Goal: Information Seeking & Learning: Learn about a topic

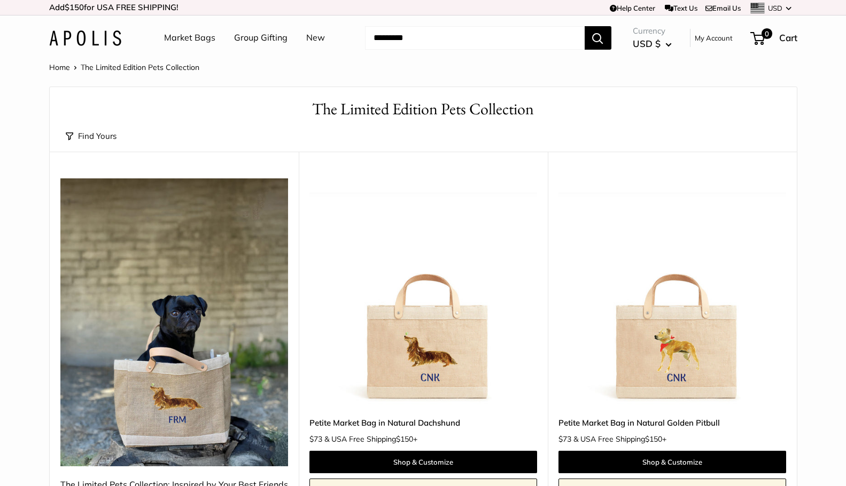
click at [102, 40] on img at bounding box center [85, 38] width 72 height 16
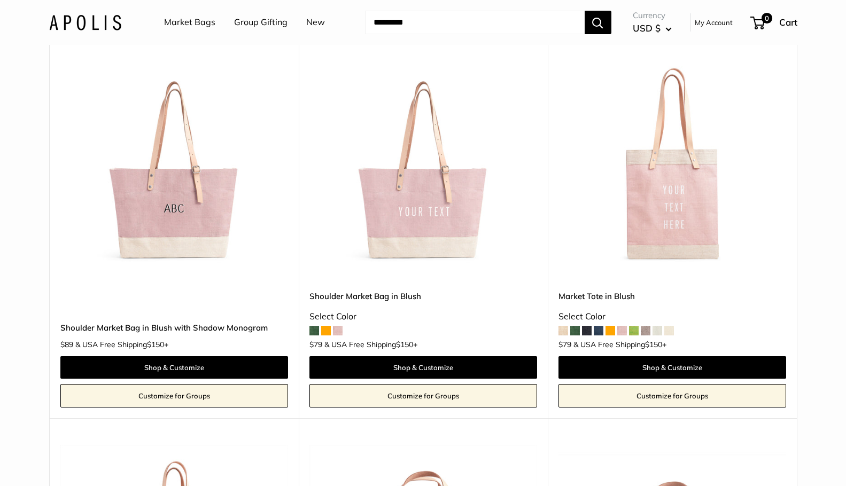
scroll to position [1803, 0]
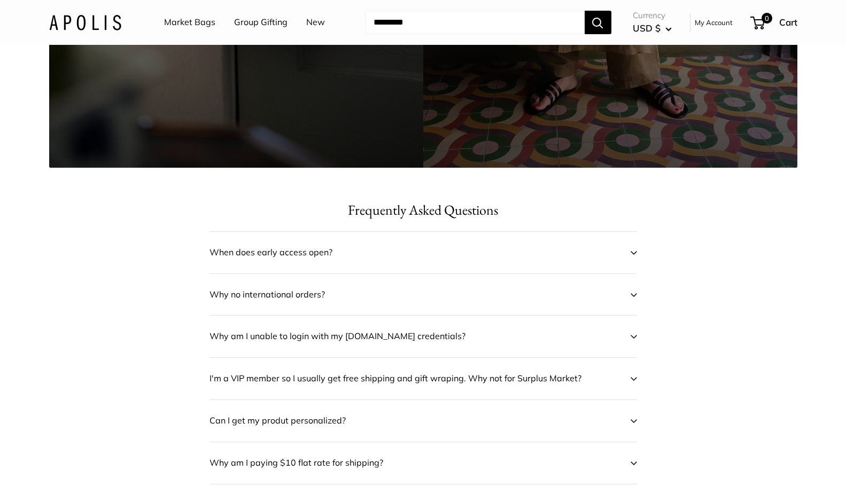
scroll to position [398, 0]
click at [323, 252] on span "When does early access open?" at bounding box center [416, 252] width 413 height 16
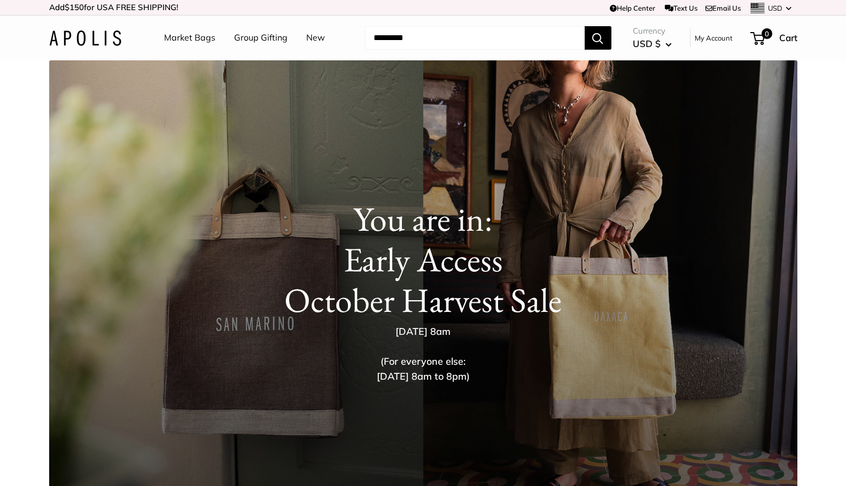
scroll to position [0, 0]
click at [393, 306] on h1 "You are in: Early Access October Harvest Sale" at bounding box center [424, 260] width 706 height 122
click at [200, 35] on link "Market Bags" at bounding box center [189, 38] width 51 height 16
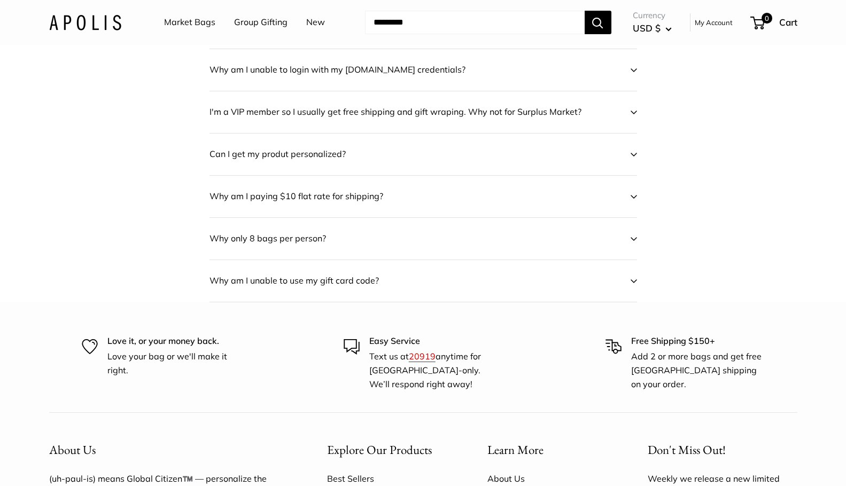
scroll to position [702, 0]
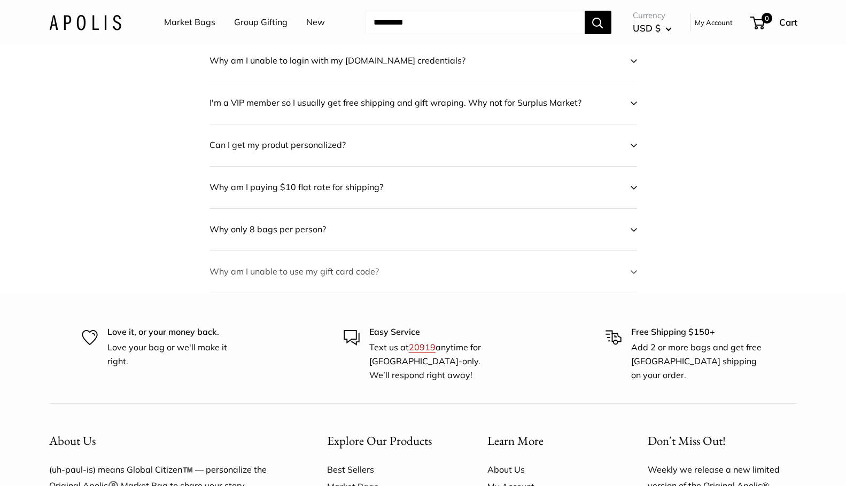
click at [637, 270] on icon at bounding box center [634, 272] width 6 height 4
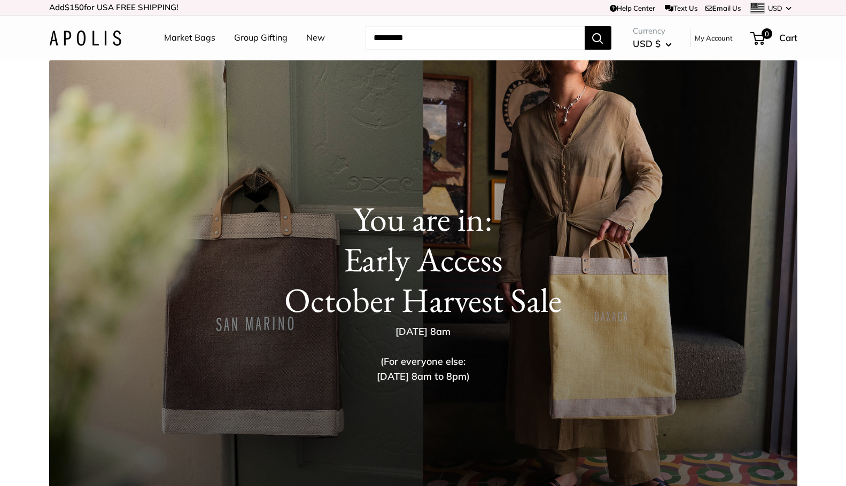
scroll to position [0, 0]
click at [315, 38] on link "New" at bounding box center [315, 38] width 19 height 16
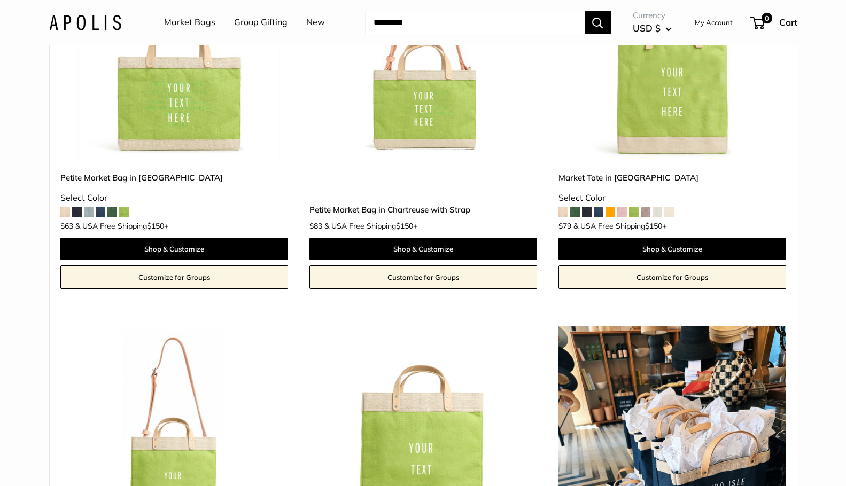
scroll to position [2928, 0]
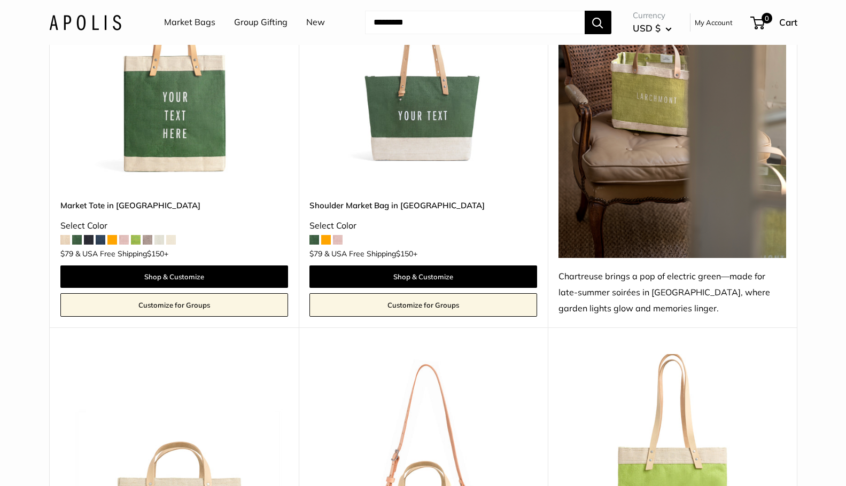
click at [206, 22] on link "Market Bags" at bounding box center [189, 22] width 51 height 16
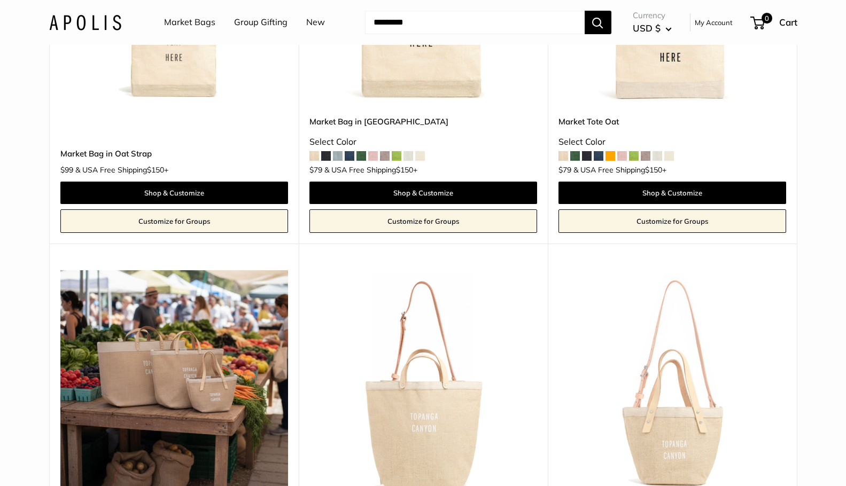
scroll to position [713, 0]
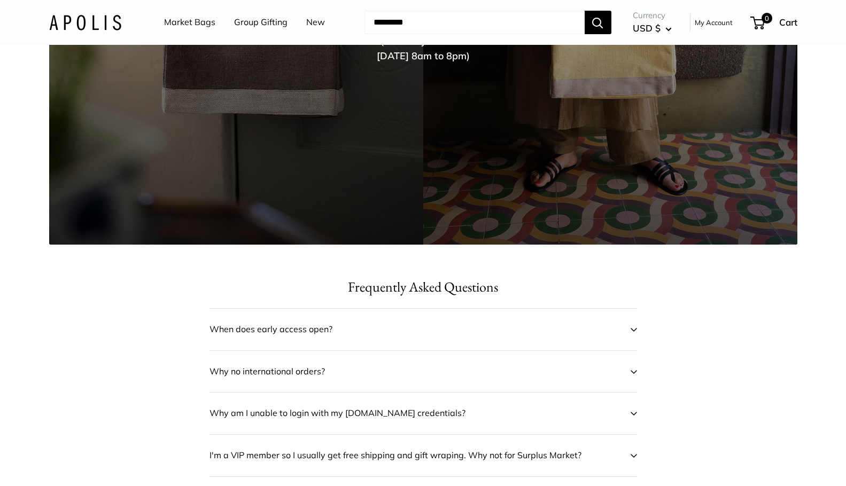
scroll to position [369, 0]
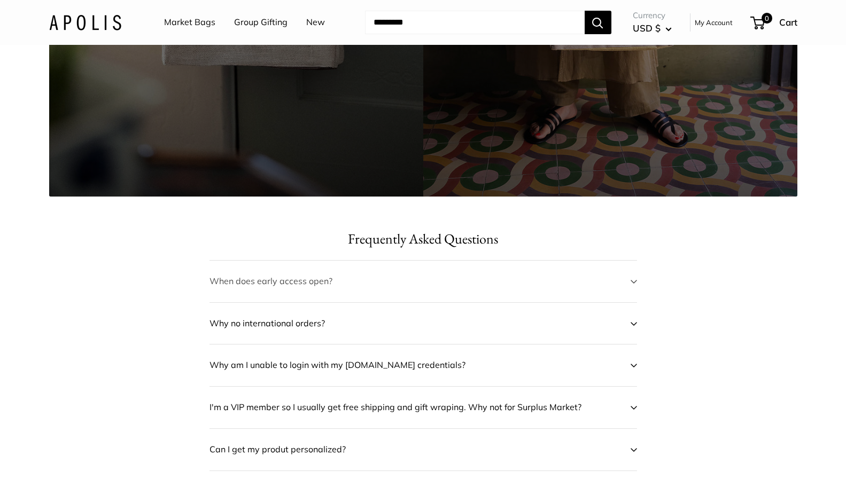
click at [630, 285] on button "When does early access open?" at bounding box center [424, 282] width 428 height 42
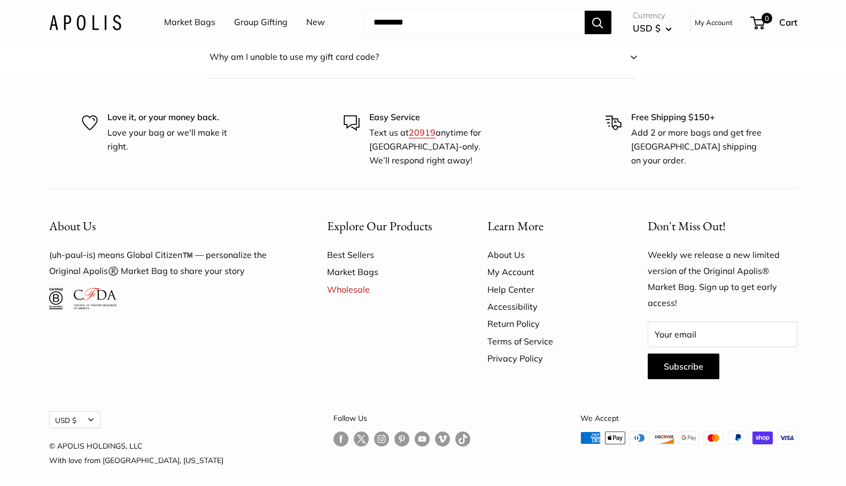
scroll to position [917, 0]
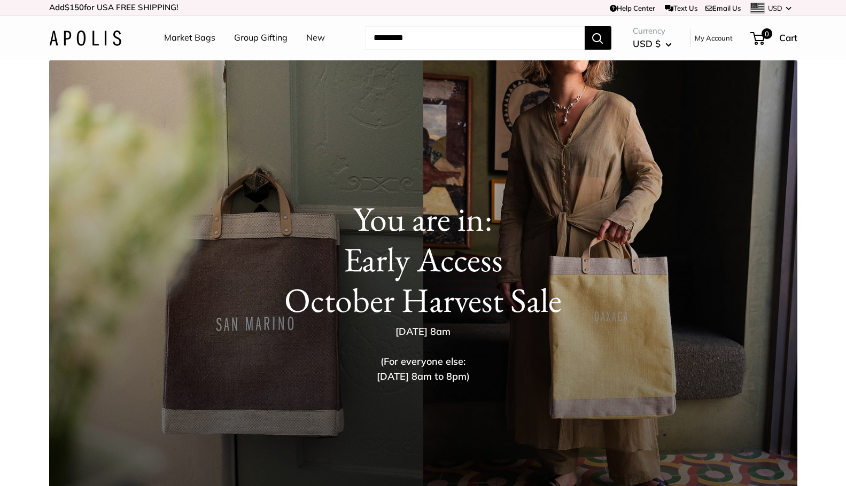
click at [413, 319] on h1 "You are in: Early Access October Harvest Sale" at bounding box center [424, 260] width 706 height 122
click at [669, 42] on button "USD $" at bounding box center [652, 43] width 39 height 17
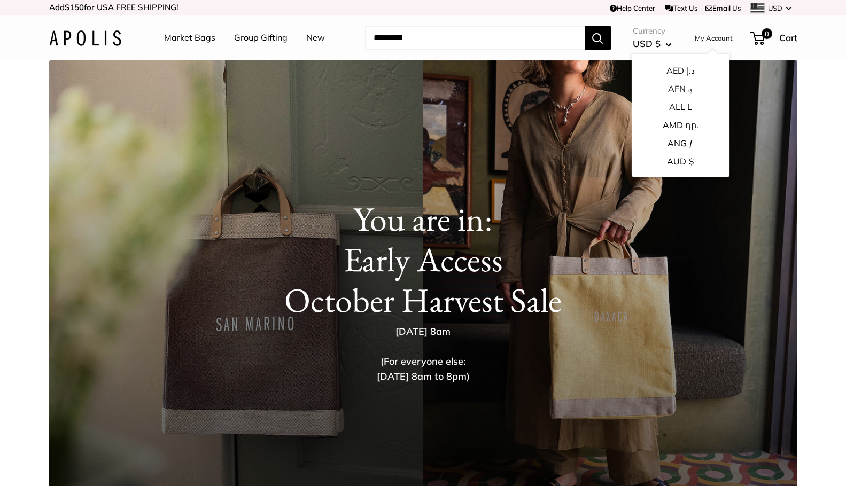
click at [205, 35] on link "Market Bags" at bounding box center [189, 38] width 51 height 16
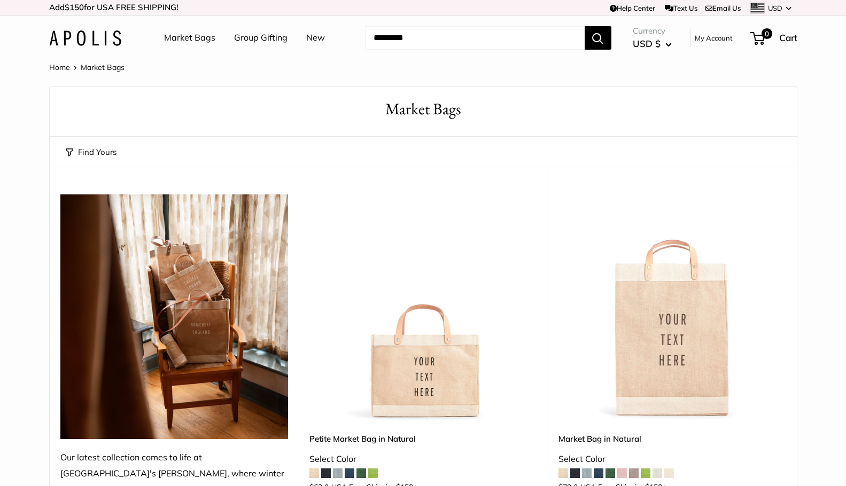
click at [521, 45] on input "Search..." at bounding box center [475, 38] width 220 height 24
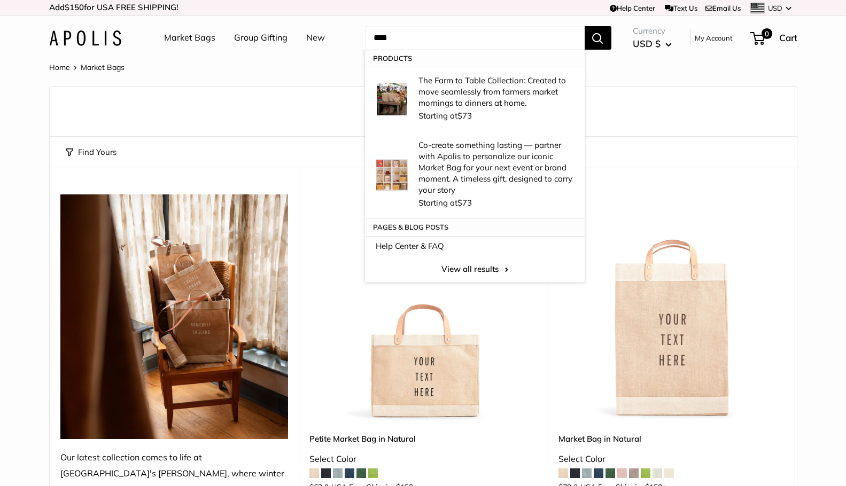
type input "****"
click at [598, 37] on button "Search" at bounding box center [598, 38] width 27 height 24
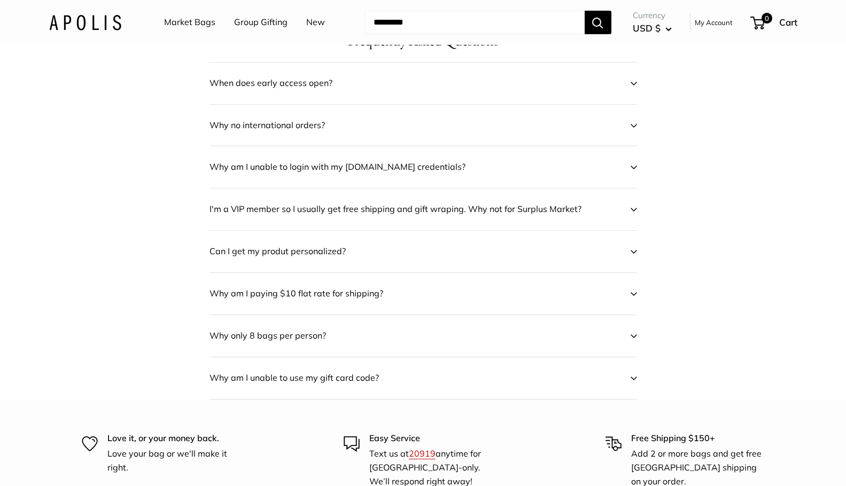
scroll to position [566, 0]
click at [631, 168] on icon at bounding box center [634, 169] width 6 height 4
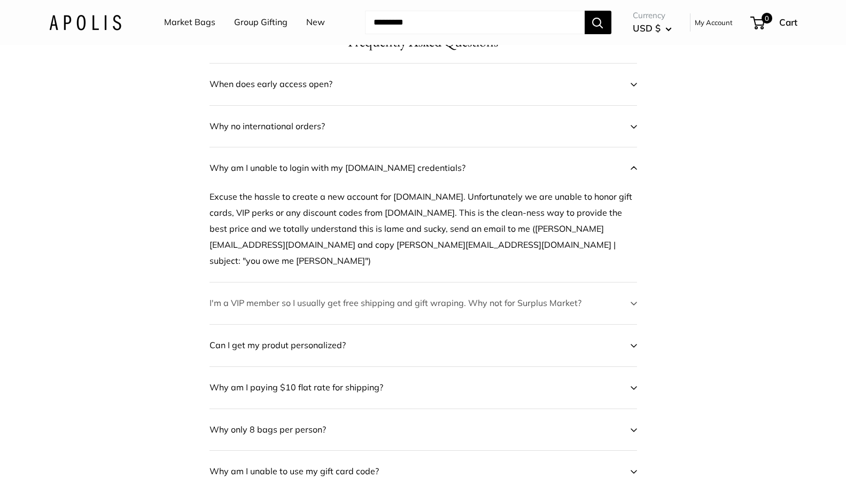
click at [632, 302] on icon at bounding box center [634, 304] width 6 height 4
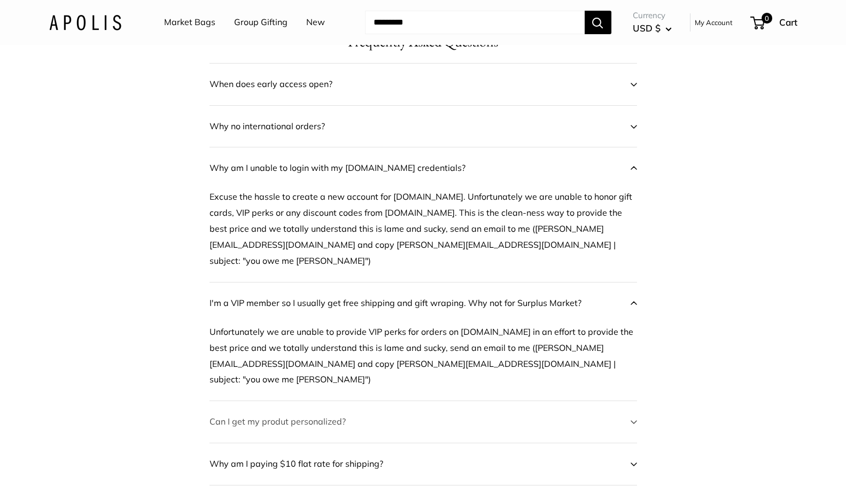
click at [633, 421] on icon at bounding box center [633, 422] width 5 height 3
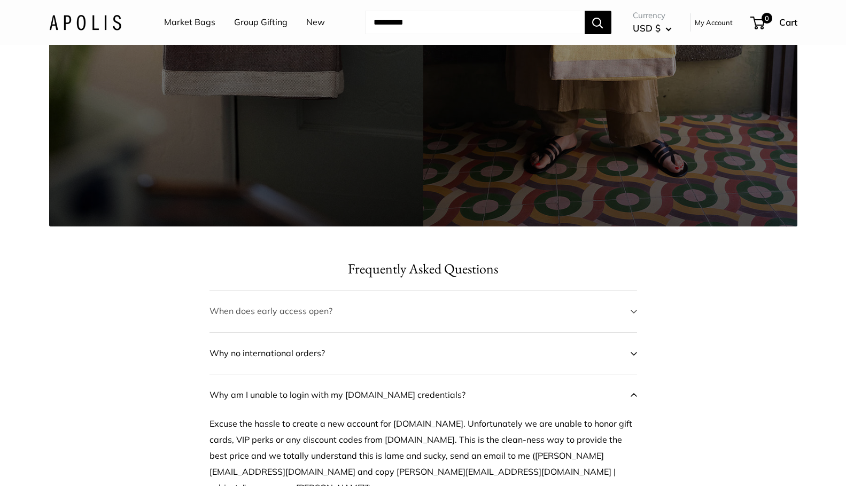
scroll to position [339, 0]
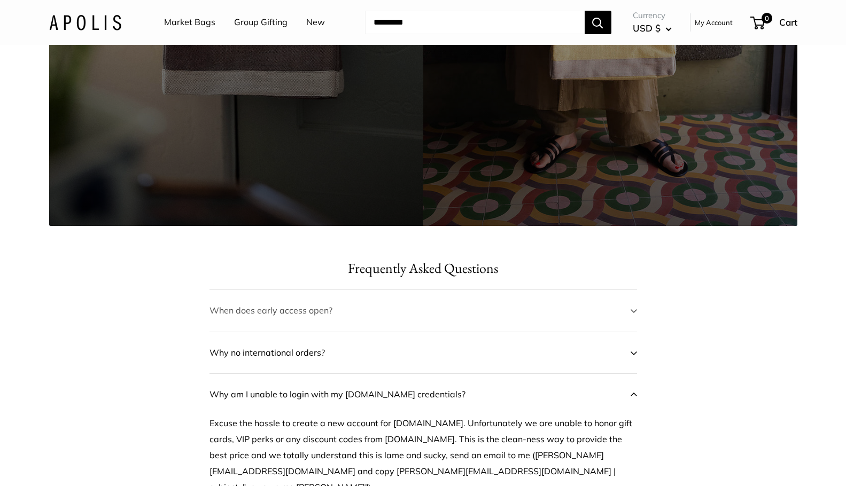
click at [636, 312] on icon at bounding box center [634, 311] width 6 height 4
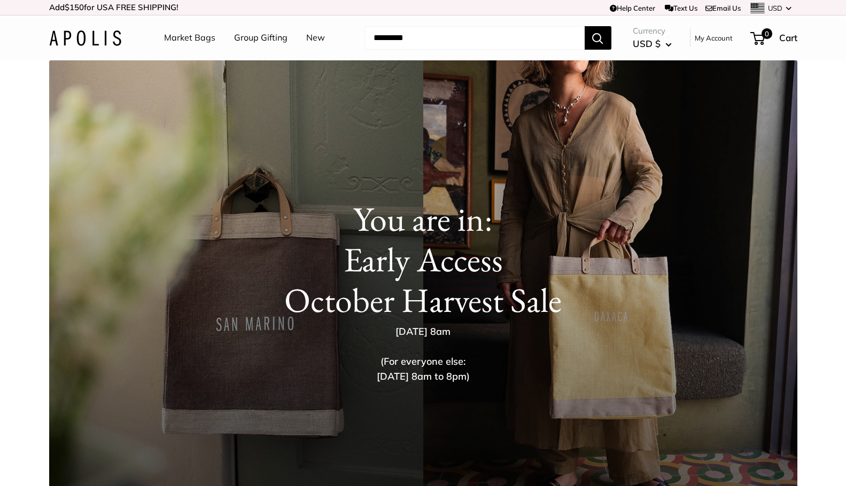
scroll to position [0, 0]
click at [396, 278] on h1 "You are in: Early Access October Harvest Sale" at bounding box center [424, 260] width 706 height 122
click at [438, 222] on h1 "You are in: Early Access October Harvest Sale" at bounding box center [424, 260] width 706 height 122
click at [438, 221] on h1 "You are in: Early Access October Harvest Sale" at bounding box center [424, 260] width 706 height 122
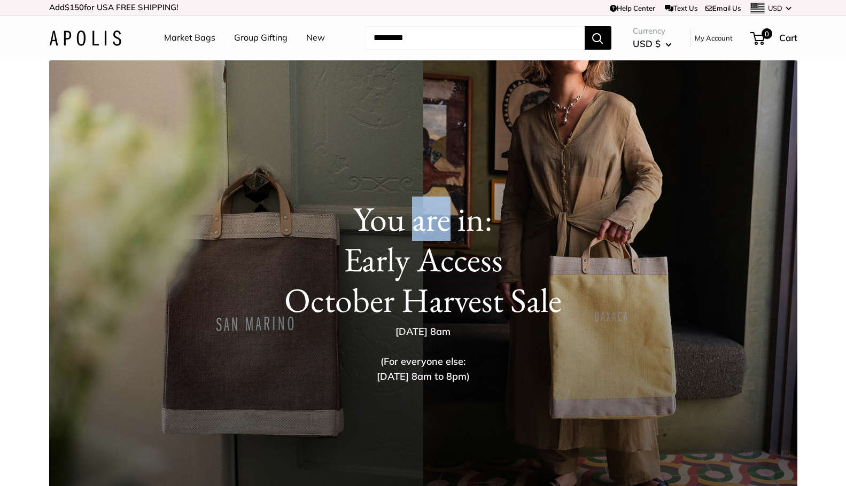
click at [682, 7] on link "Text Us" at bounding box center [681, 8] width 33 height 9
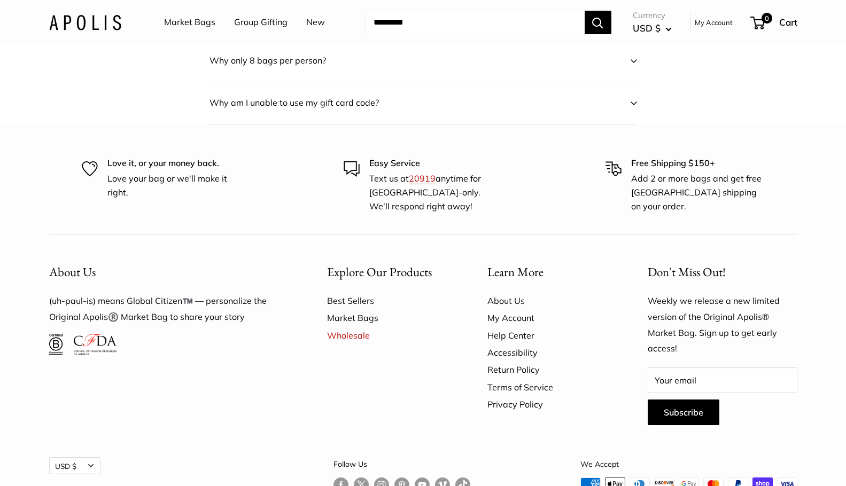
scroll to position [1084, 0]
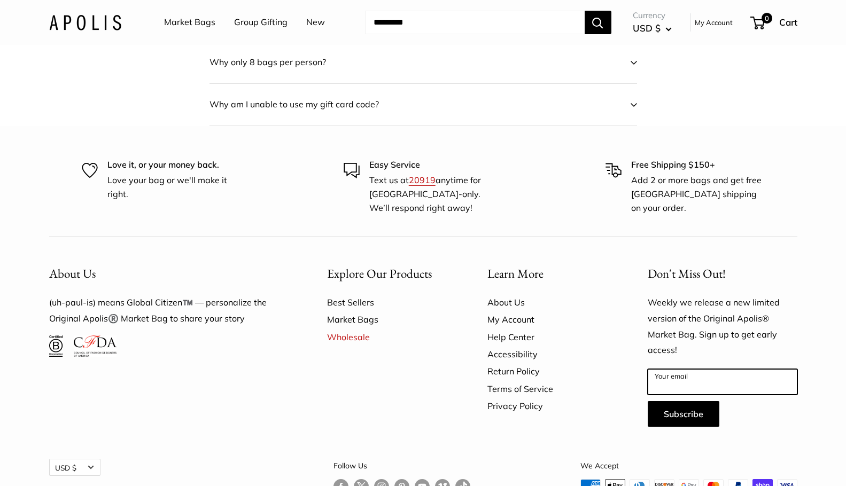
click at [682, 369] on input "Your email" at bounding box center [723, 382] width 150 height 26
click at [590, 329] on link "Help Center" at bounding box center [548, 337] width 123 height 17
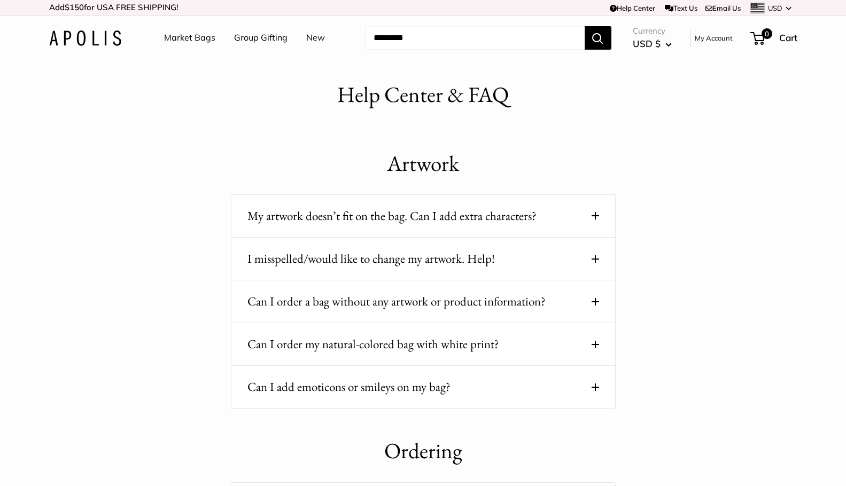
click at [600, 215] on div "My artwork doesn’t fit on the bag. Can I add extra characters? Artwork is norma…" at bounding box center [423, 216] width 385 height 43
click at [592, 215] on span at bounding box center [595, 215] width 7 height 7
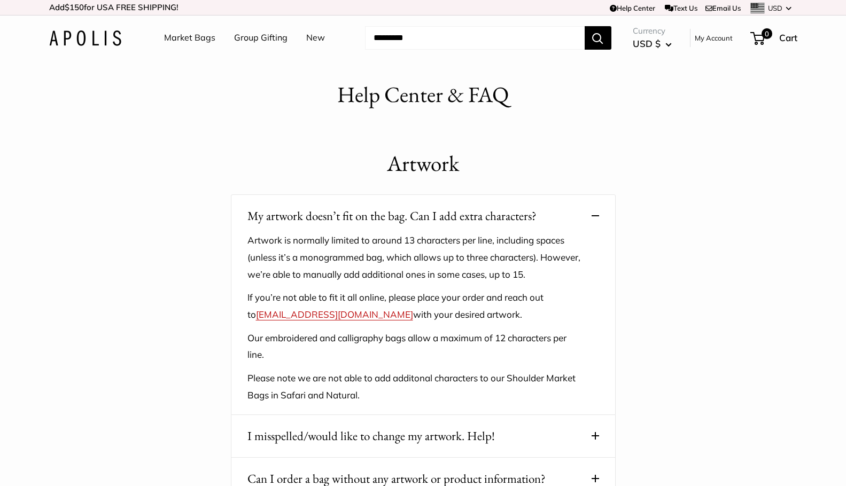
click at [604, 163] on h1 "Artwork" at bounding box center [423, 164] width 385 height 32
click at [316, 37] on link "New" at bounding box center [315, 38] width 19 height 16
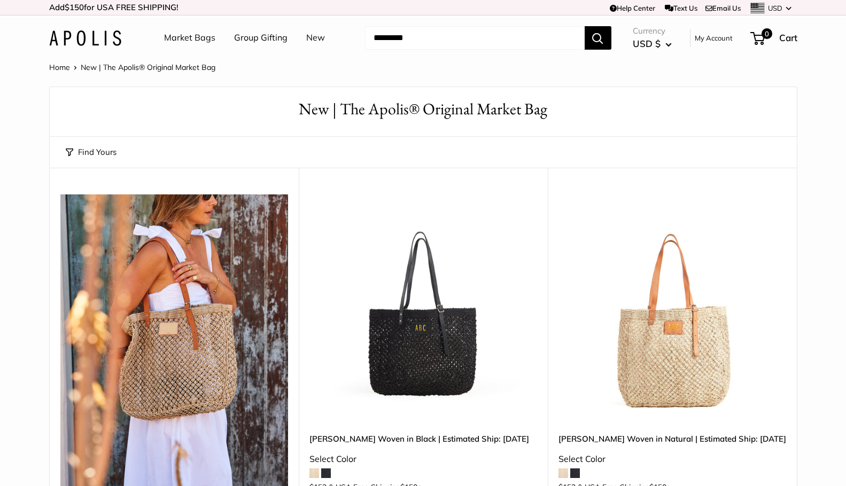
click at [200, 33] on link "Market Bags" at bounding box center [189, 38] width 51 height 16
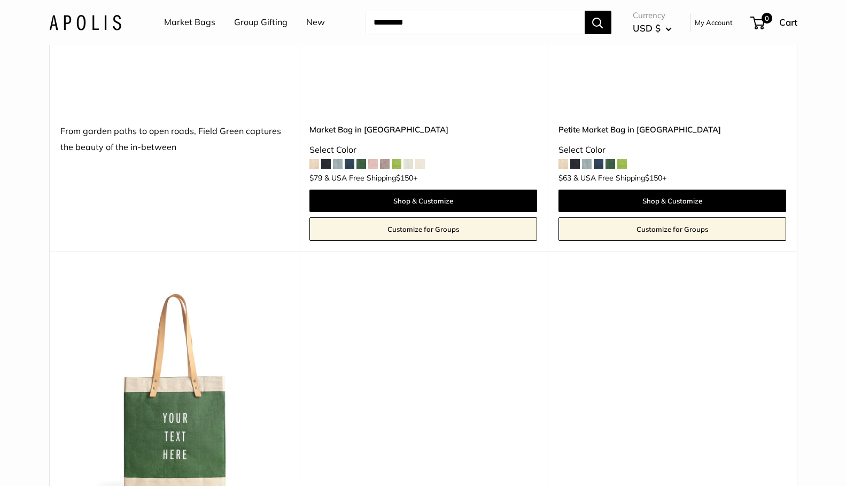
scroll to position [2684, 0]
